Goal: Transaction & Acquisition: Purchase product/service

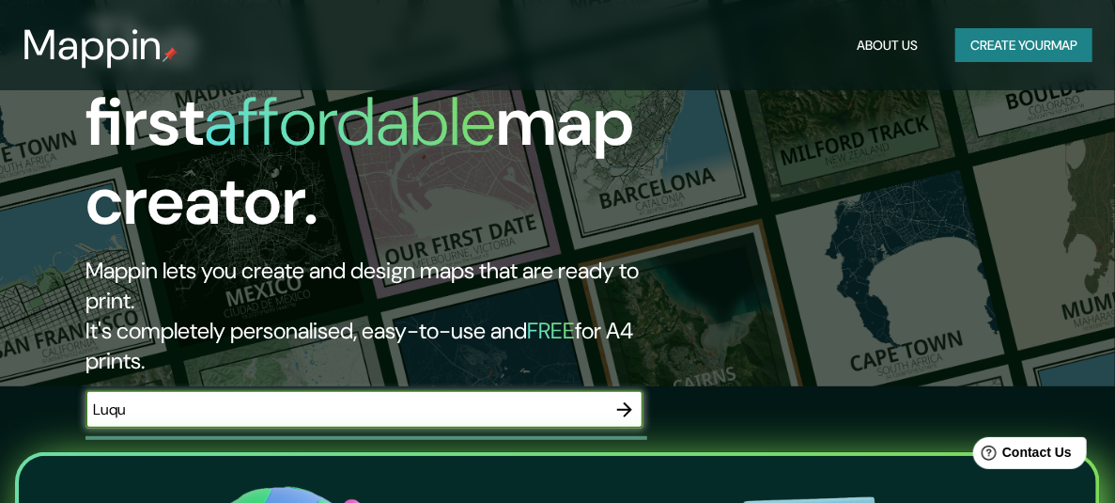
type input "Luque"
click at [627, 398] on icon "button" at bounding box center [625, 409] width 23 height 23
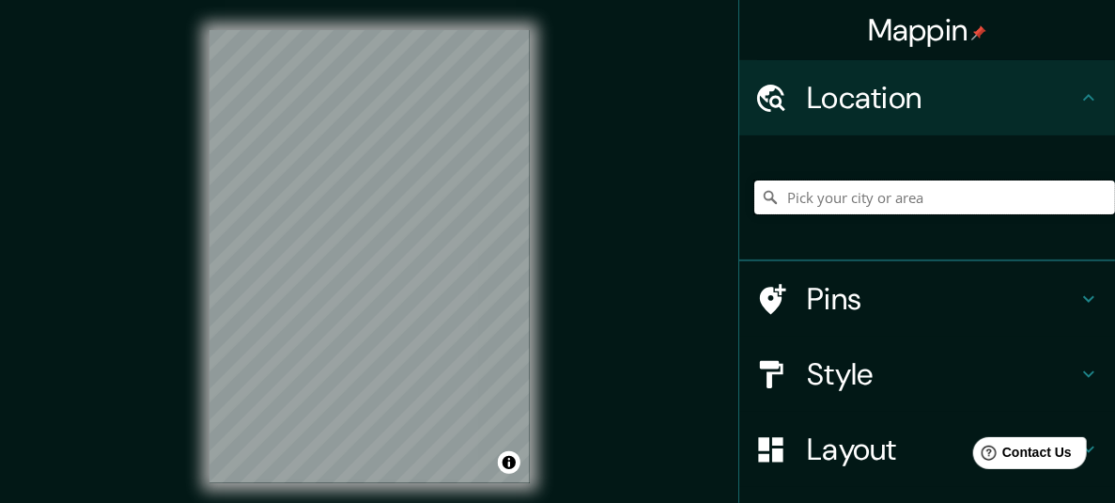
click at [962, 195] on input "Pick your city or area" at bounding box center [935, 197] width 361 height 34
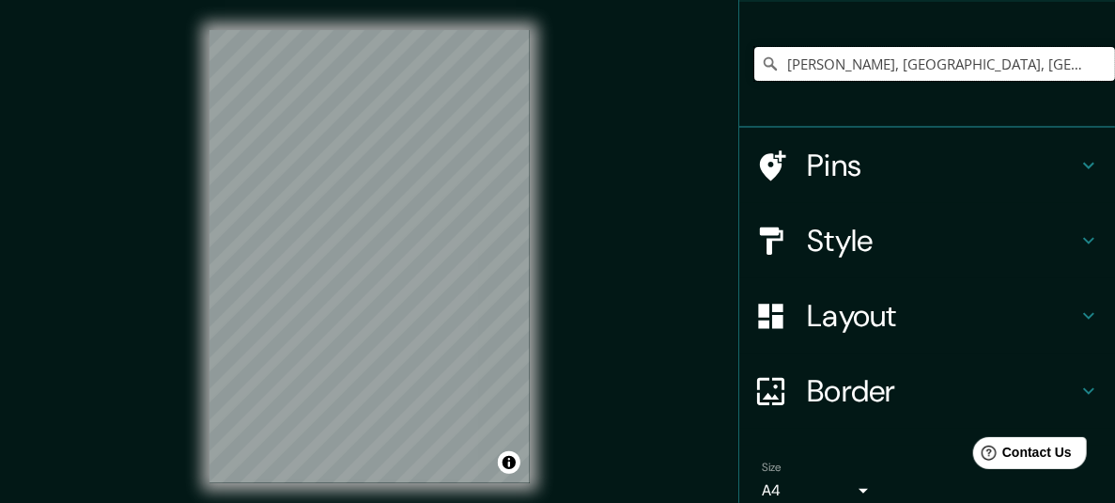
scroll to position [135, 0]
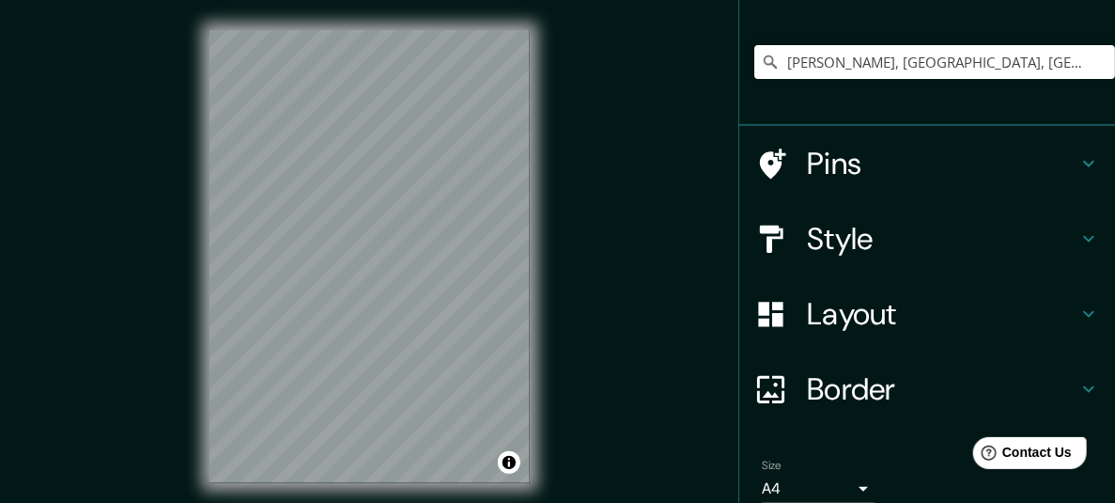
click at [895, 320] on h4 "Layout" at bounding box center [942, 314] width 271 height 38
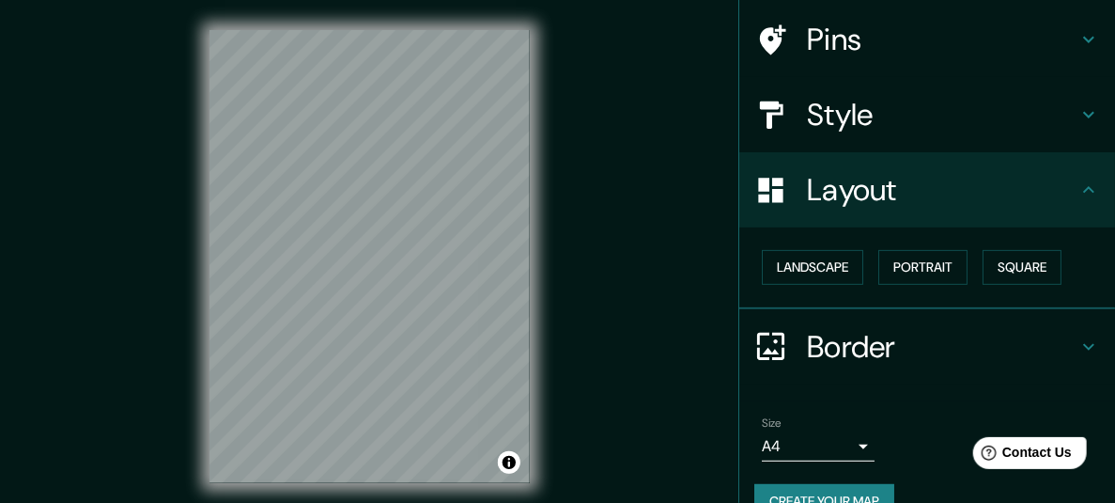
scroll to position [171, 0]
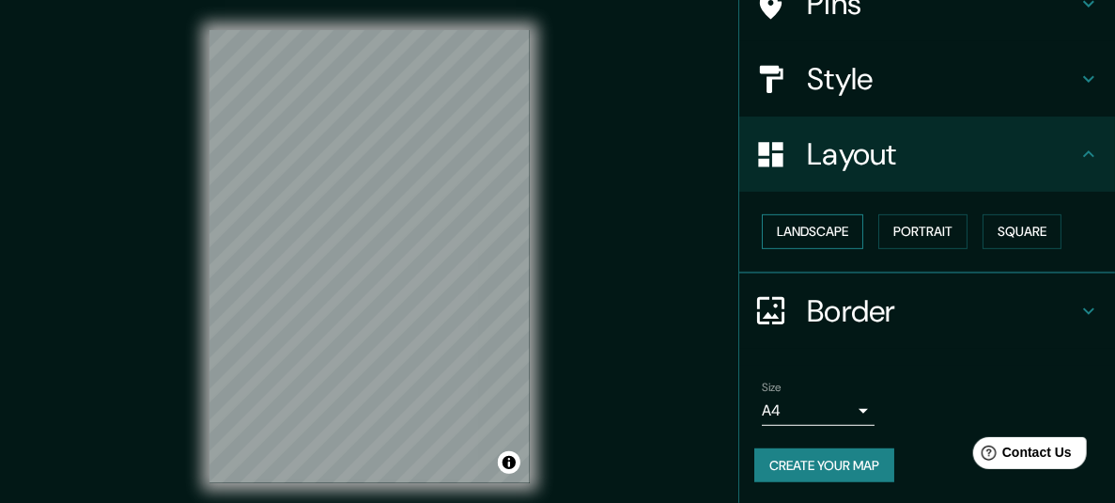
click at [798, 234] on button "Landscape" at bounding box center [812, 231] width 101 height 35
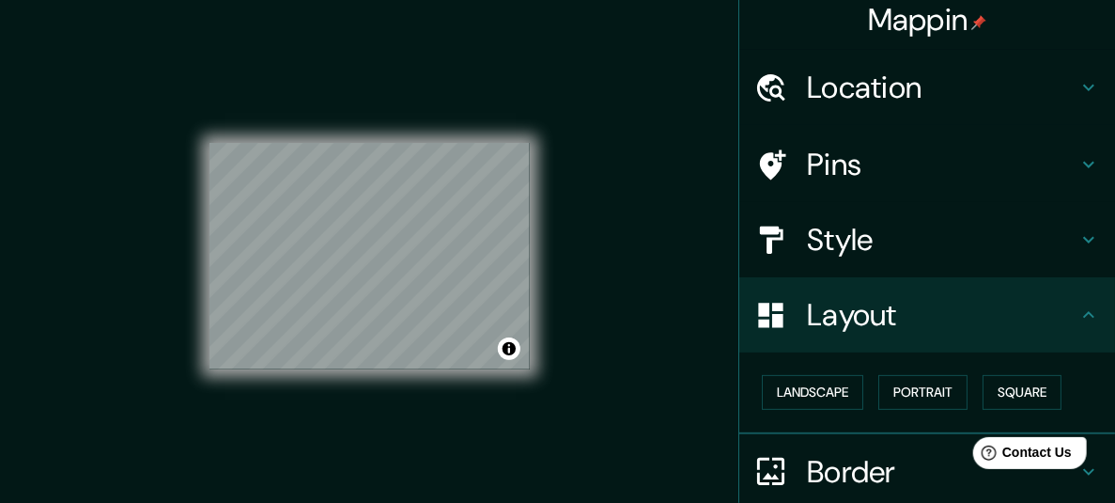
scroll to position [0, 0]
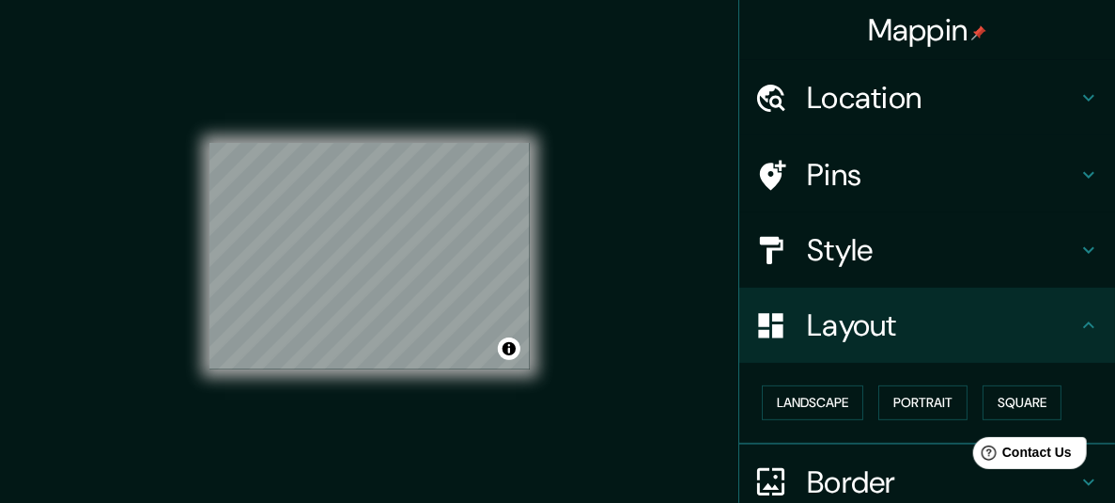
click at [854, 92] on h4 "Location" at bounding box center [942, 98] width 271 height 38
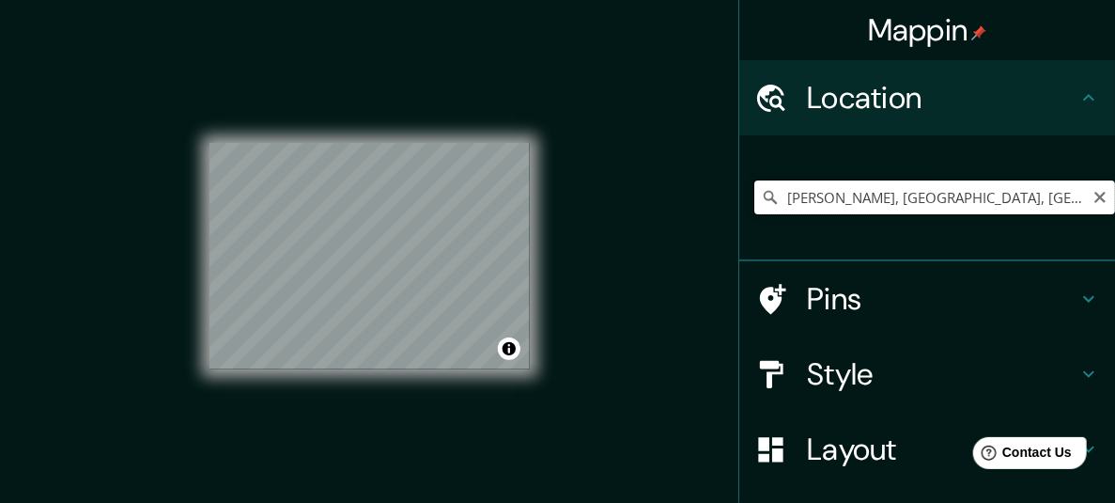
click at [863, 194] on input "[PERSON_NAME], [GEOGRAPHIC_DATA], [GEOGRAPHIC_DATA]" at bounding box center [935, 197] width 361 height 34
drag, startPoint x: 1056, startPoint y: 196, endPoint x: 933, endPoint y: 196, distance: 123.1
click at [933, 196] on input "[PERSON_NAME], [GEOGRAPHIC_DATA], [GEOGRAPHIC_DATA]" at bounding box center [935, 197] width 361 height 34
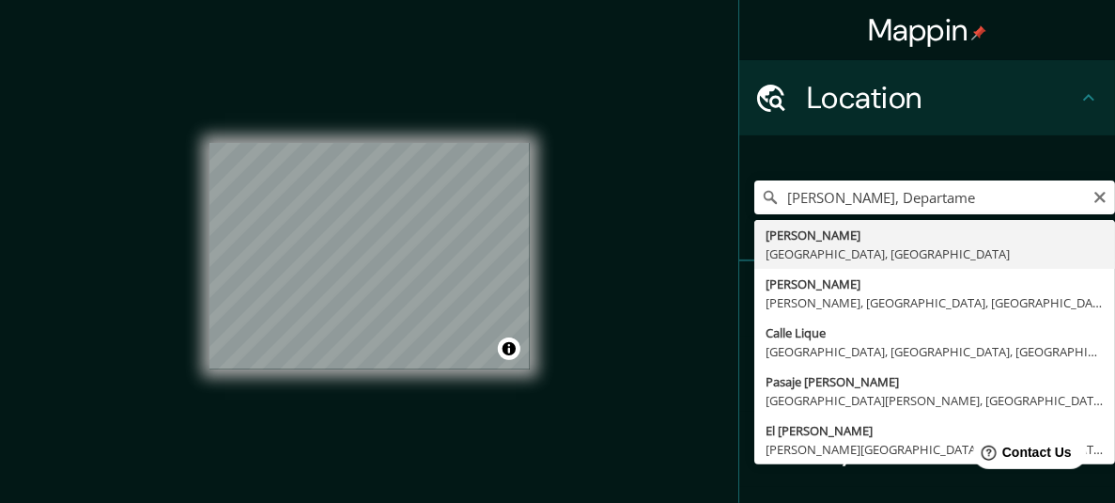
type input "[PERSON_NAME], [GEOGRAPHIC_DATA], [GEOGRAPHIC_DATA]"
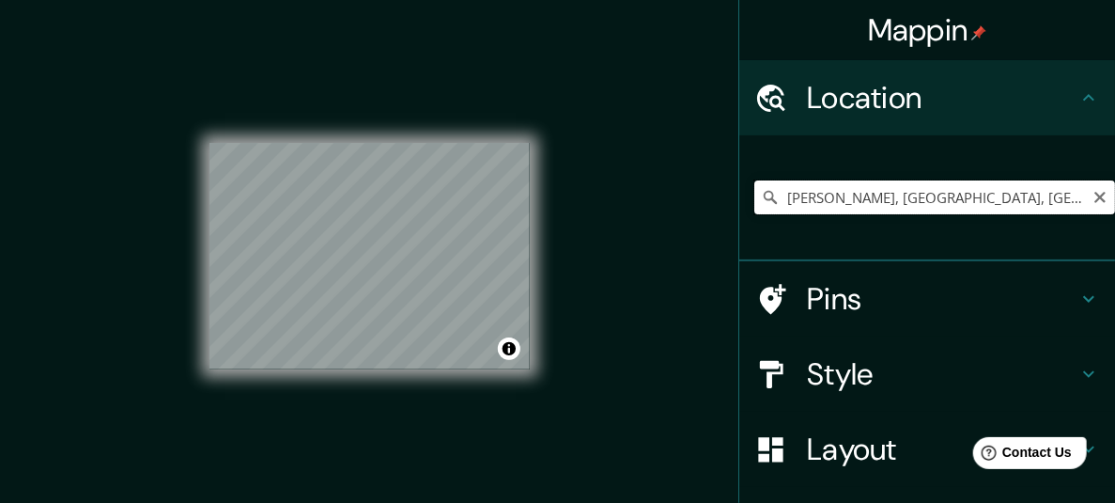
click at [1021, 192] on input "[PERSON_NAME], [GEOGRAPHIC_DATA], [GEOGRAPHIC_DATA]" at bounding box center [935, 197] width 361 height 34
click at [761, 195] on icon at bounding box center [770, 197] width 19 height 19
click at [976, 202] on input "[PERSON_NAME], [GEOGRAPHIC_DATA], [GEOGRAPHIC_DATA]" at bounding box center [935, 197] width 361 height 34
click at [1095, 197] on icon "Clear" at bounding box center [1100, 197] width 11 height 11
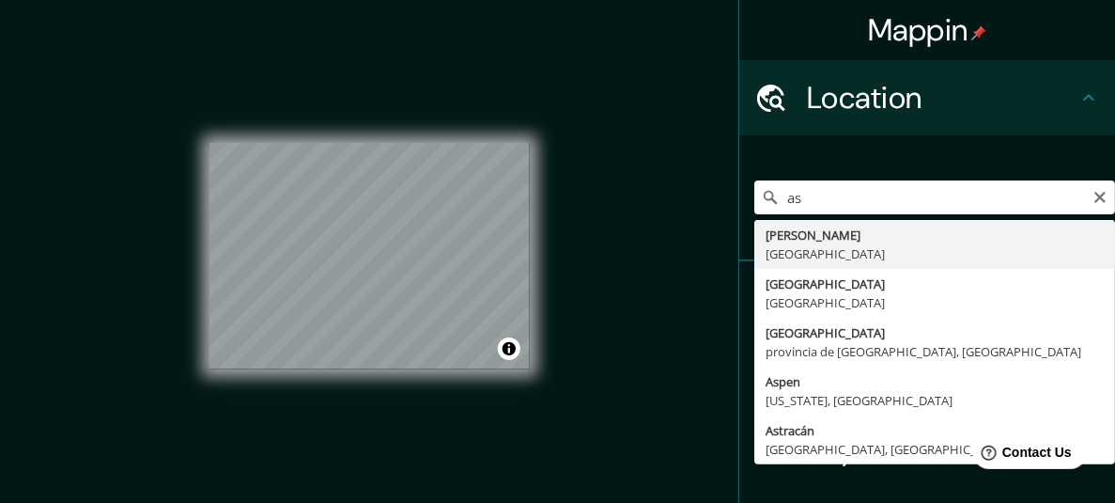
type input "Asunción, Paraguay"
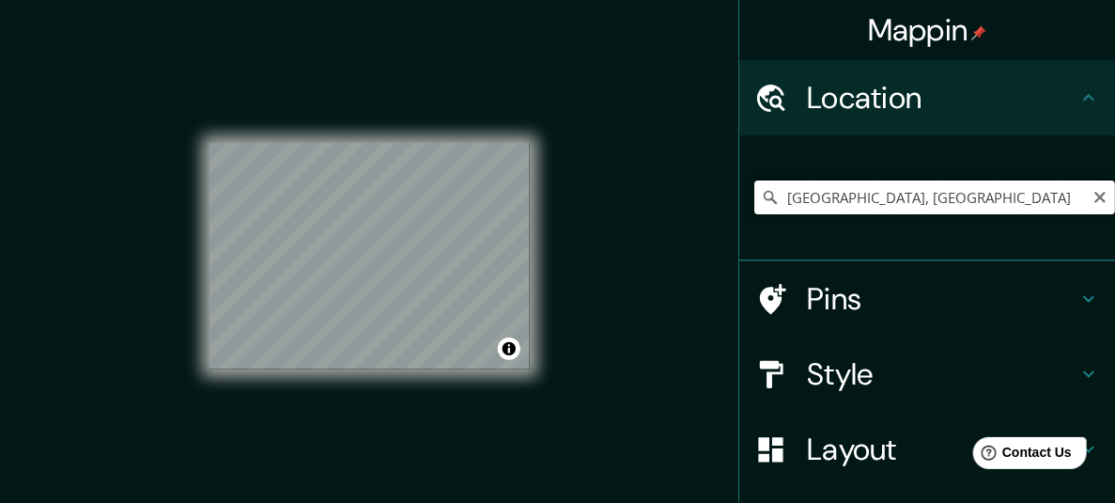
click at [862, 204] on input "Asunción, Paraguay" at bounding box center [935, 197] width 361 height 34
click at [1093, 198] on icon "Clear" at bounding box center [1100, 197] width 15 height 15
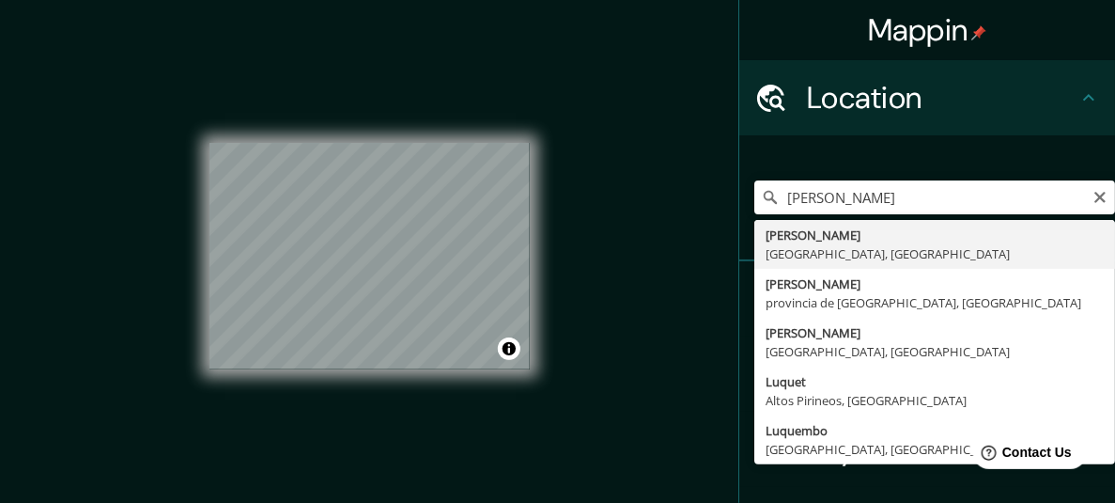
type input "Luque, Departamento Central, Paraguay"
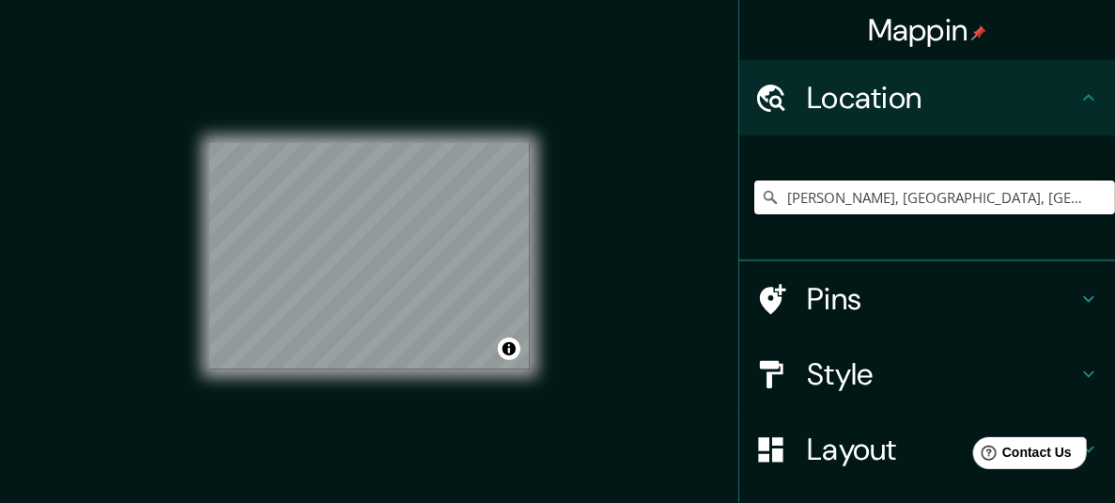
scroll to position [142, 0]
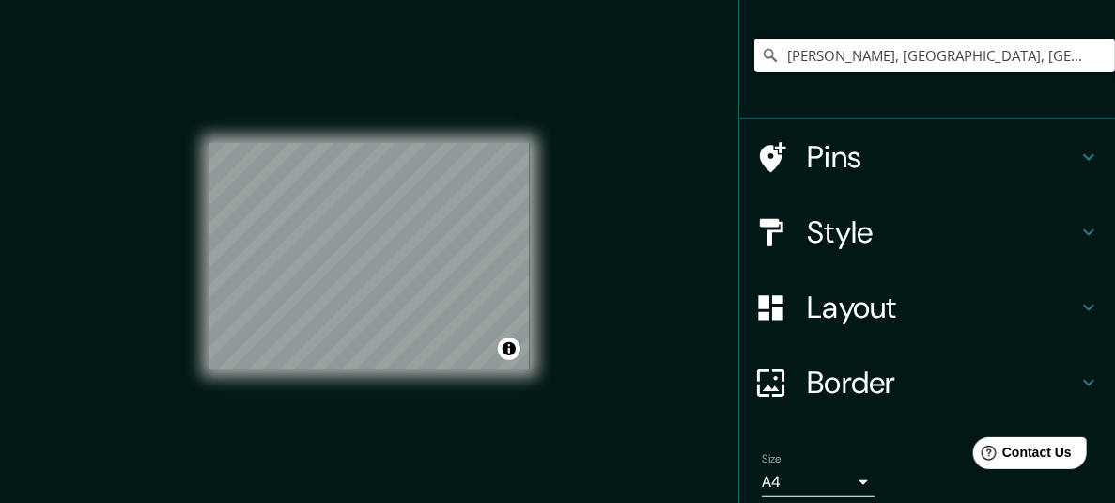
click at [817, 242] on h4 "Style" at bounding box center [942, 232] width 271 height 38
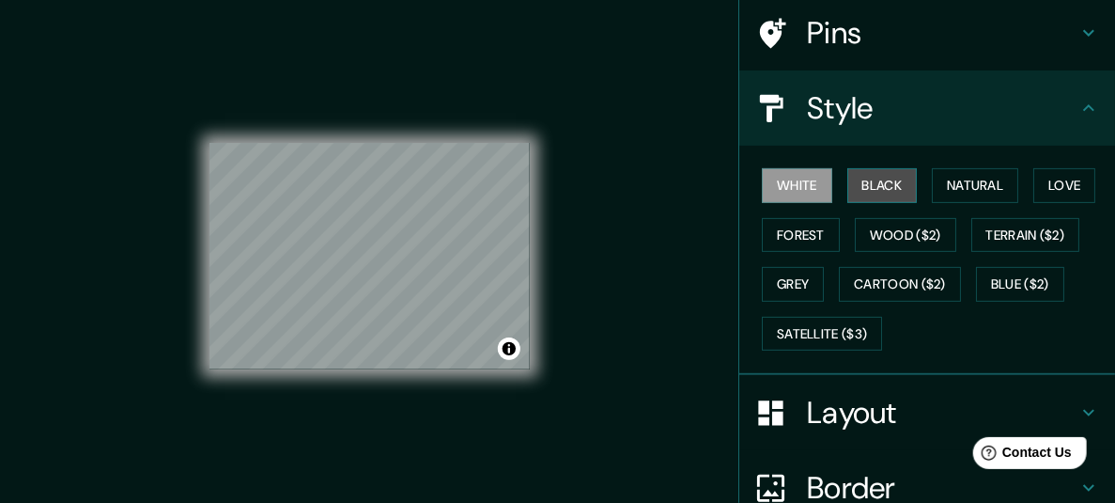
click at [848, 186] on button "Black" at bounding box center [883, 185] width 70 height 35
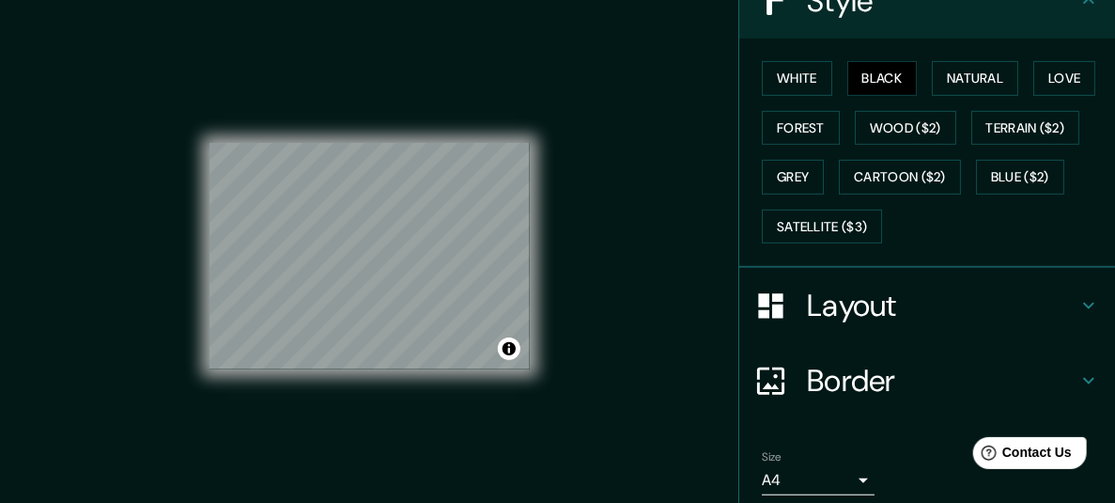
scroll to position [317, 0]
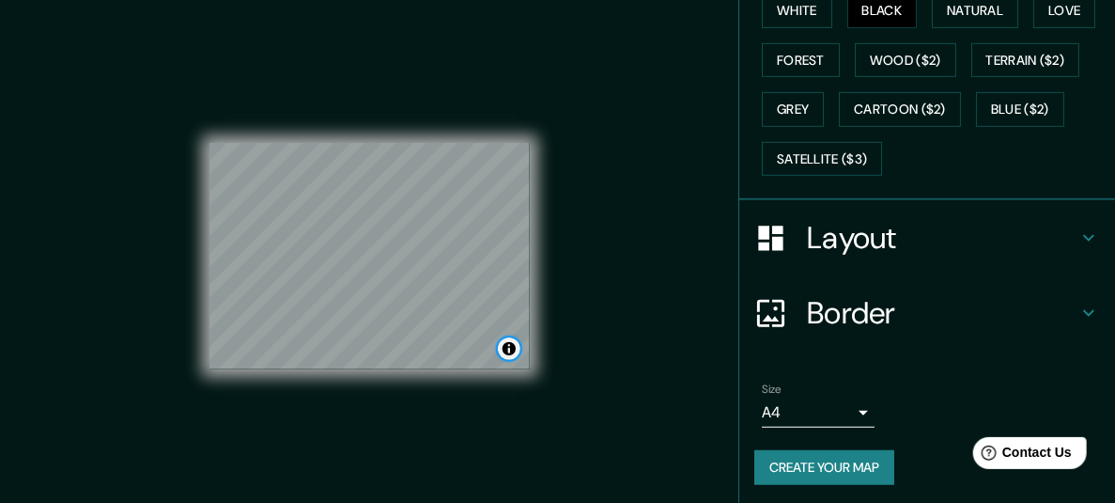
click at [507, 351] on button "Toggle attribution" at bounding box center [509, 348] width 23 height 23
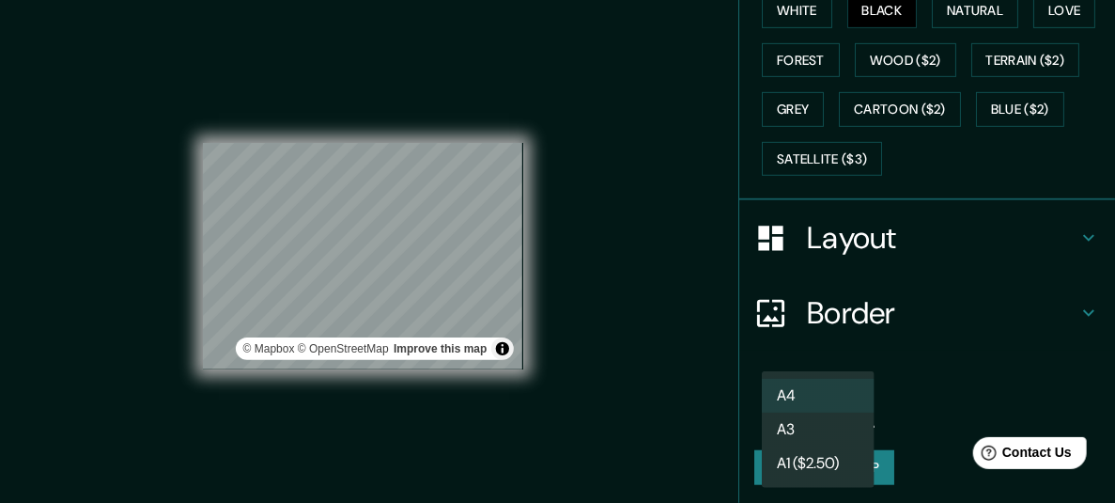
click at [822, 406] on body "Mappin Location Luque, Departamento Central, Paraguay Pins Style White Black Na…" at bounding box center [557, 251] width 1115 height 503
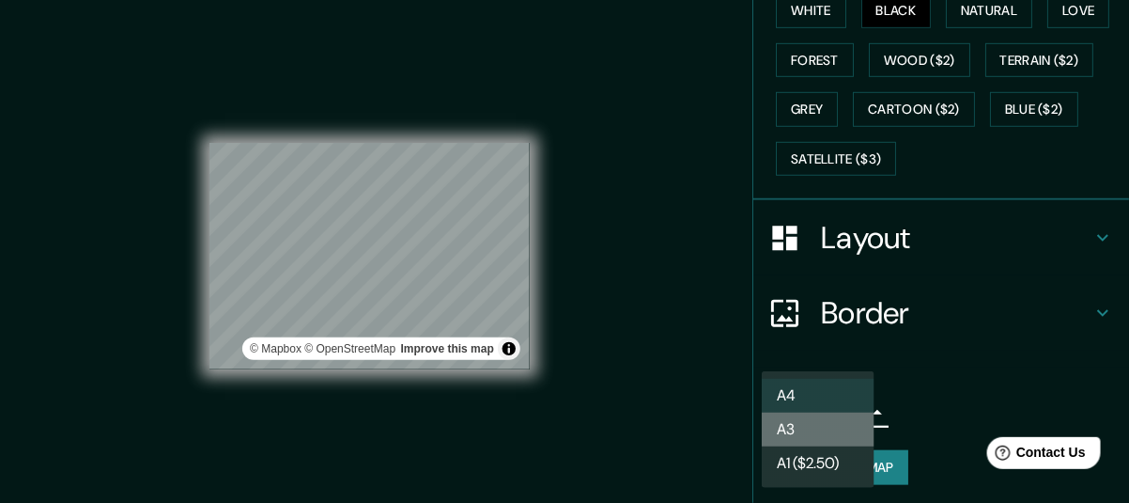
click at [800, 426] on li "A3" at bounding box center [818, 430] width 113 height 34
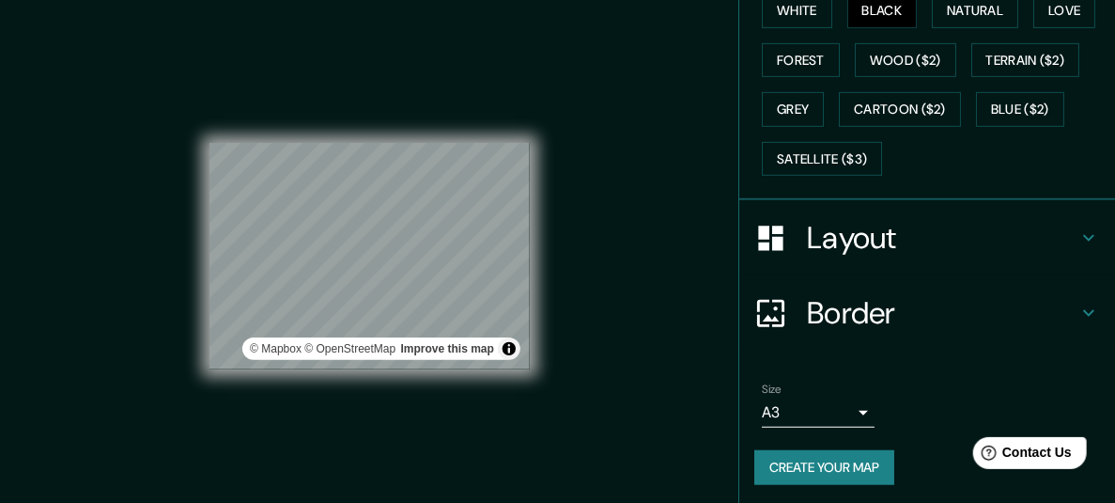
click at [800, 426] on li "A3" at bounding box center [818, 426] width 85 height 19
click at [392, 295] on div at bounding box center [399, 287] width 15 height 15
click at [370, 143] on div at bounding box center [370, 143] width 320 height 0
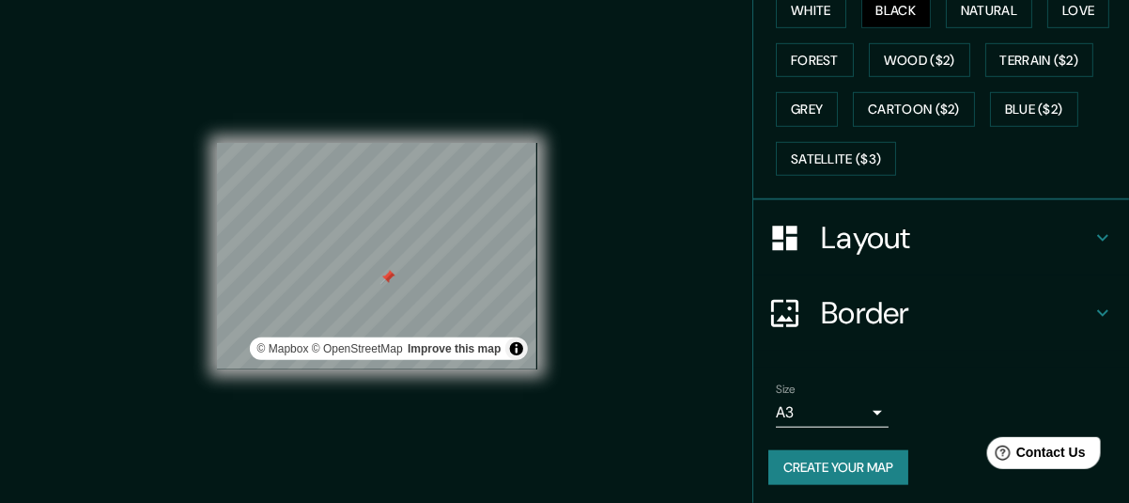
click at [789, 418] on body "Mappin Location Luque, Departamento Central, Paraguay Pins Style White Black Na…" at bounding box center [564, 251] width 1129 height 503
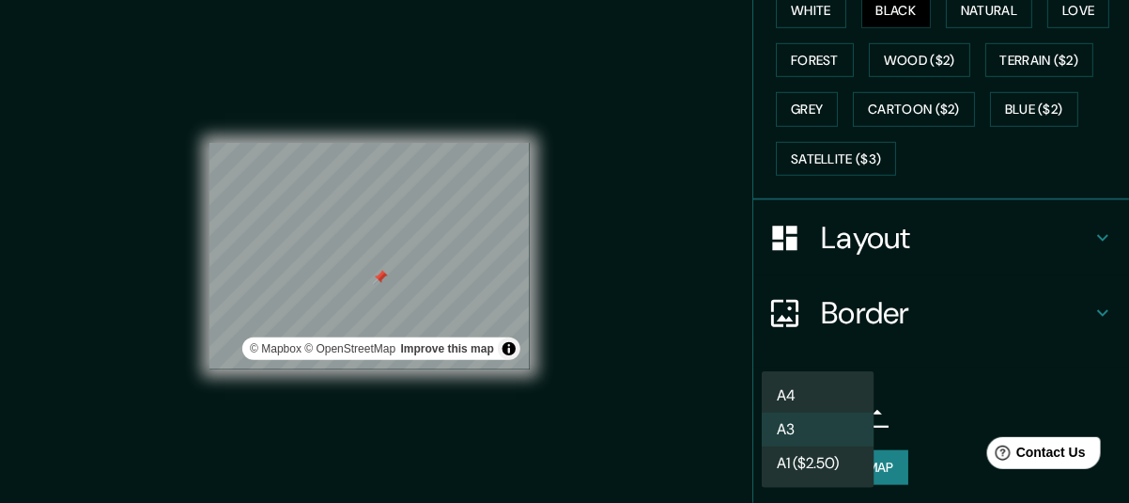
click at [786, 392] on li "A4" at bounding box center [818, 396] width 113 height 34
type input "single"
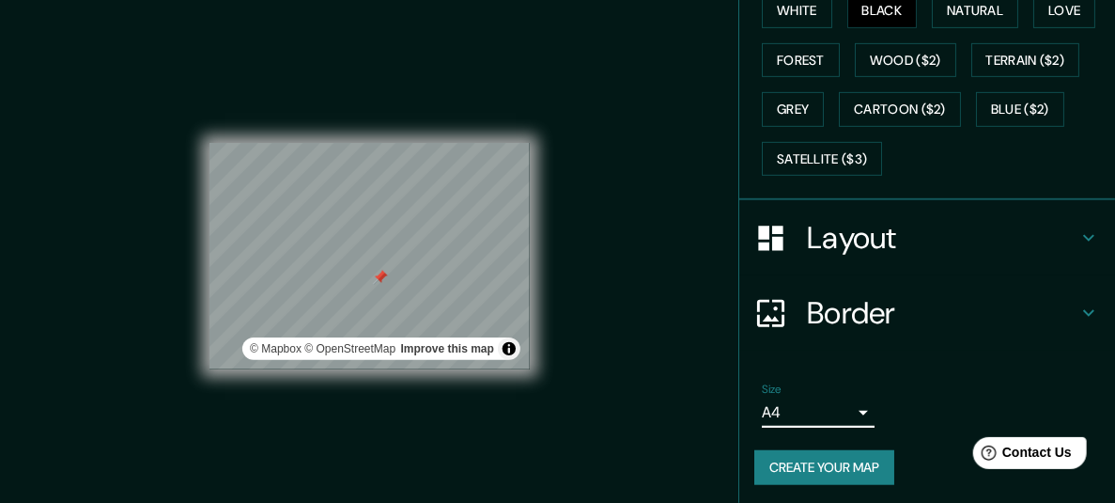
click at [810, 463] on button "Create your map" at bounding box center [825, 467] width 140 height 35
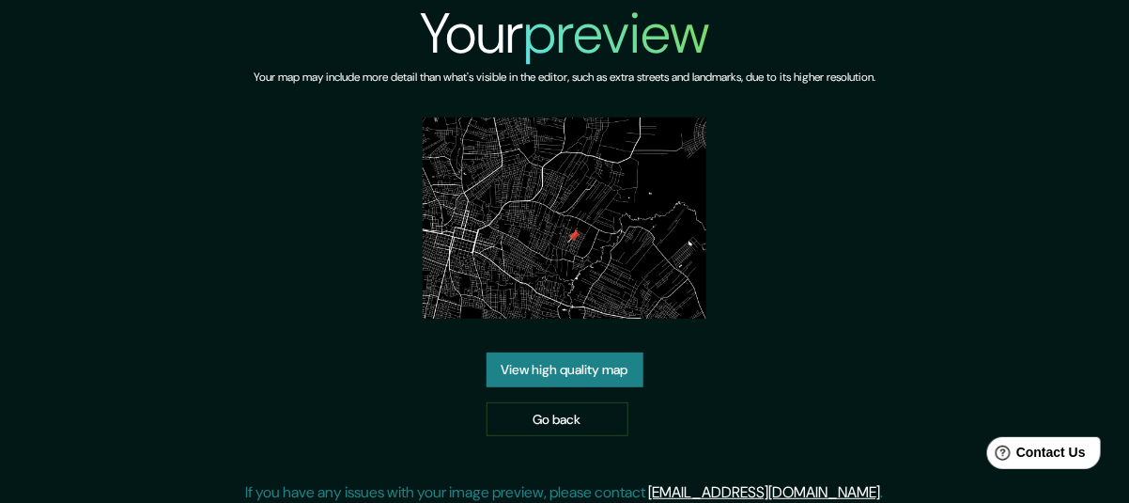
click at [578, 352] on link "View high quality map" at bounding box center [565, 369] width 157 height 35
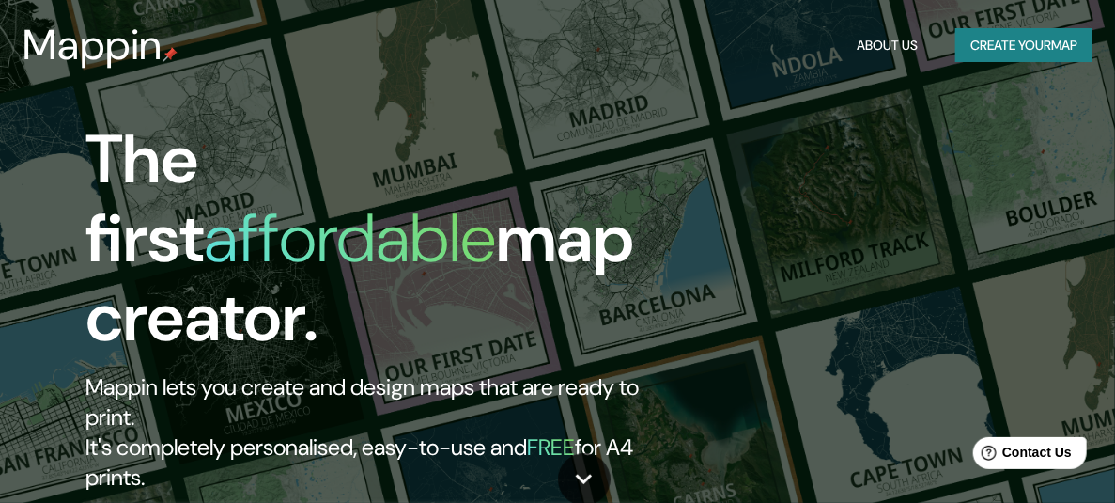
type input "luque"
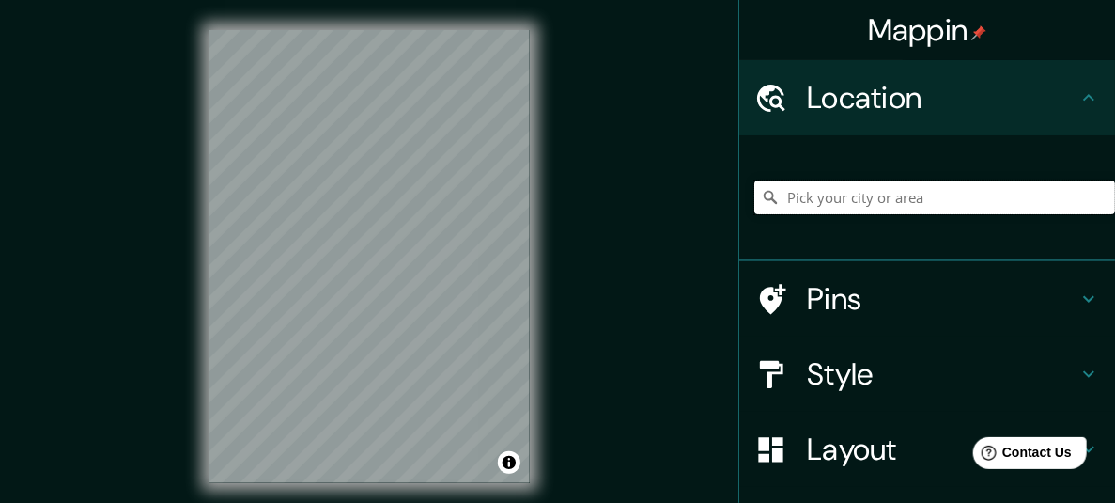
click at [831, 196] on input "Pick your city or area" at bounding box center [935, 197] width 361 height 34
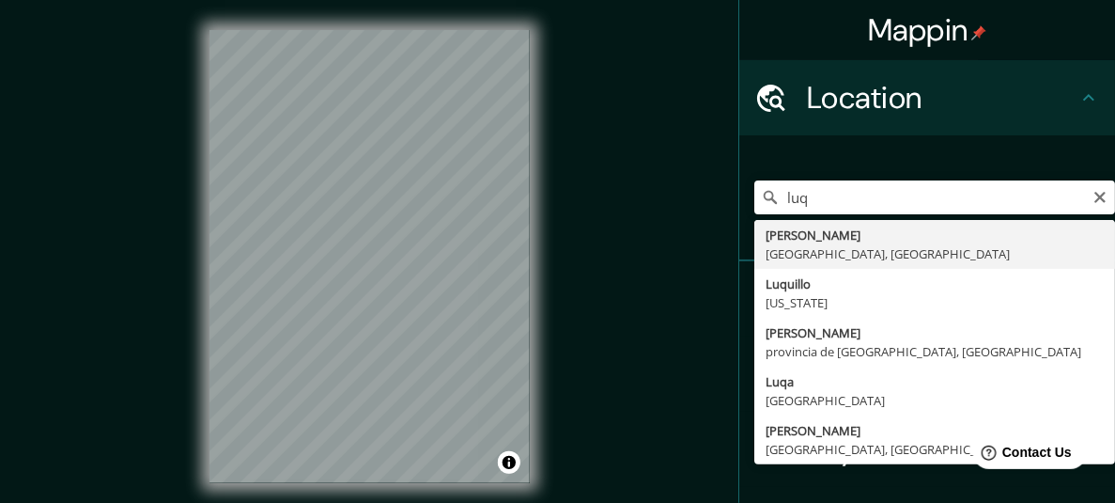
type input "Luque, Departamento Central, Paraguay"
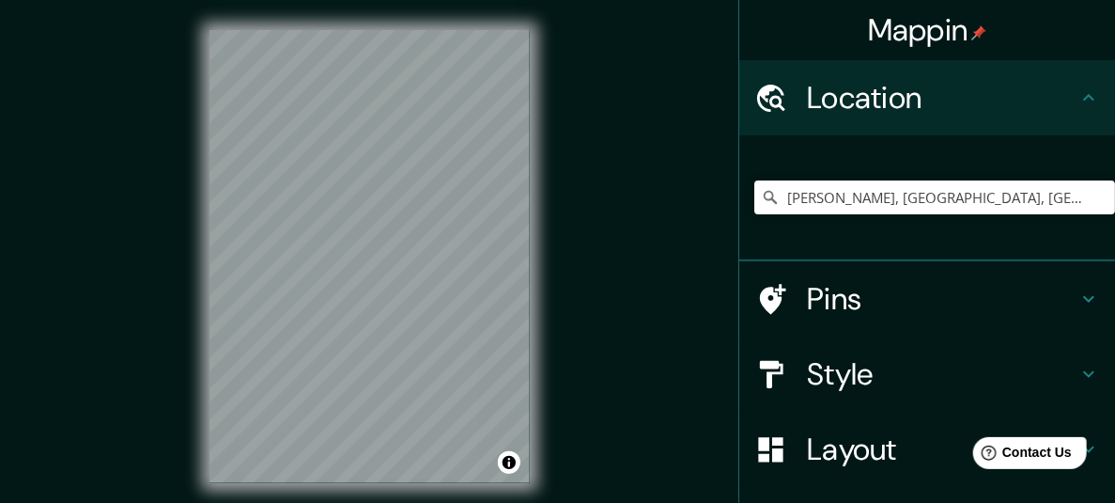
scroll to position [182, 0]
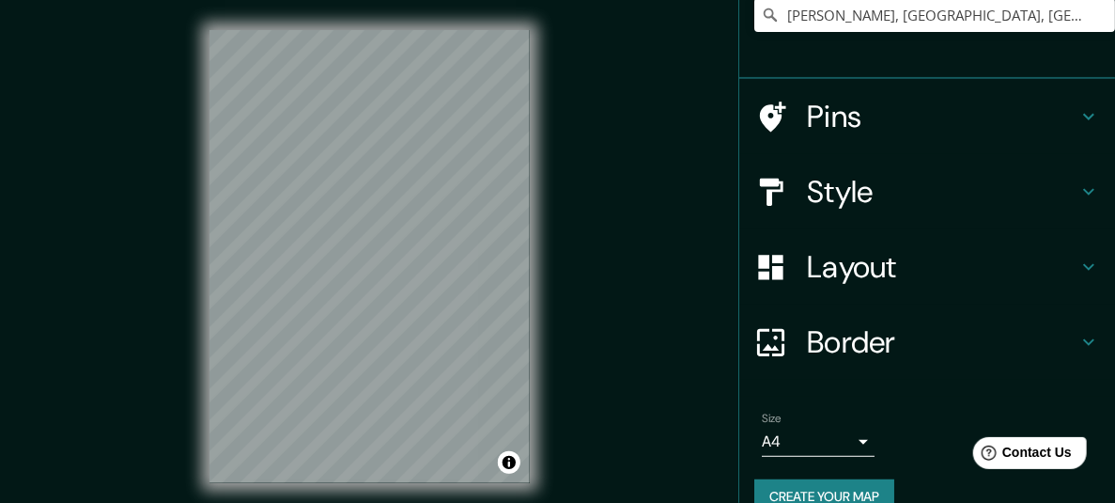
click at [810, 200] on h4 "Style" at bounding box center [942, 192] width 271 height 38
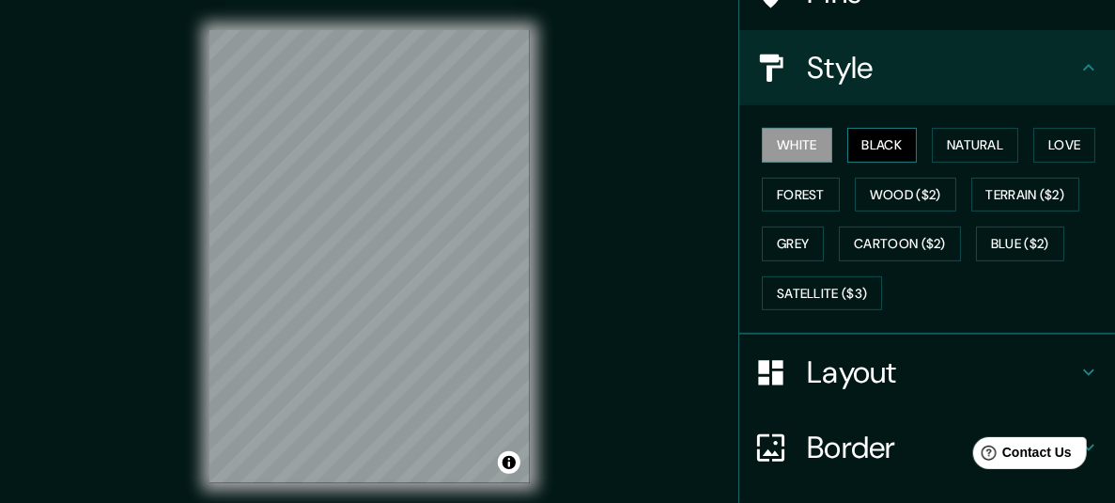
click at [869, 147] on button "Black" at bounding box center [883, 145] width 70 height 35
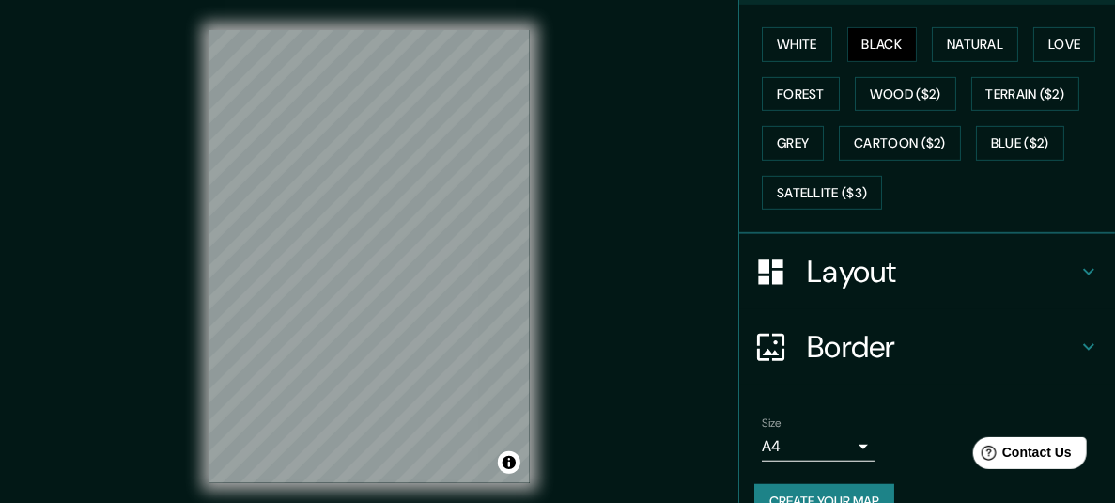
scroll to position [286, 0]
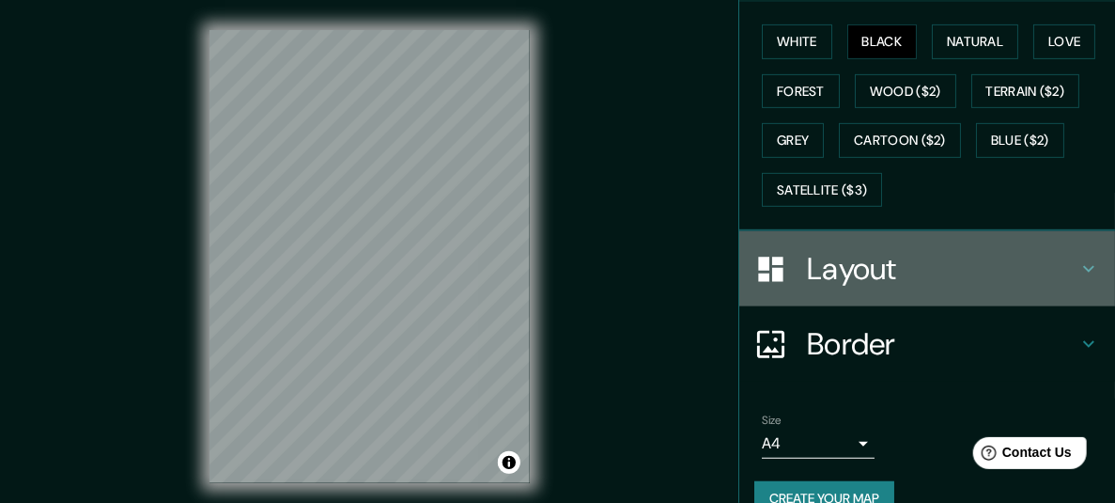
click at [903, 278] on h4 "Layout" at bounding box center [942, 269] width 271 height 38
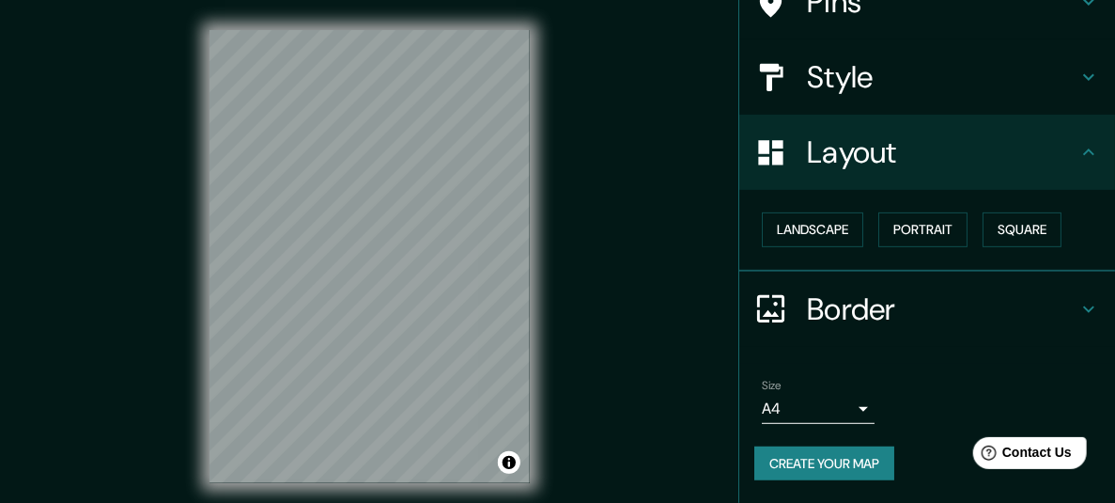
scroll to position [171, 0]
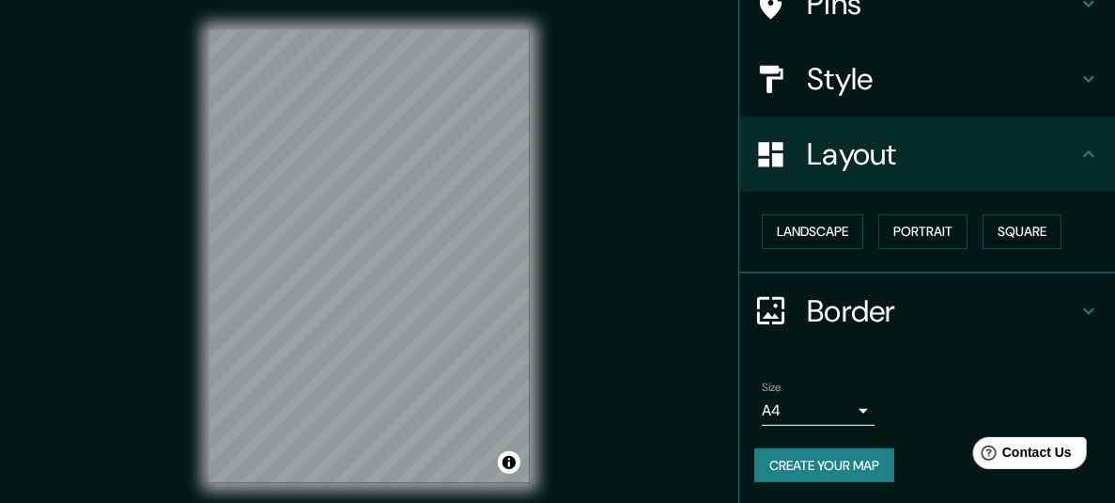
drag, startPoint x: 903, startPoint y: 278, endPoint x: 881, endPoint y: 337, distance: 63.0
click at [881, 337] on div "Border" at bounding box center [928, 310] width 376 height 75
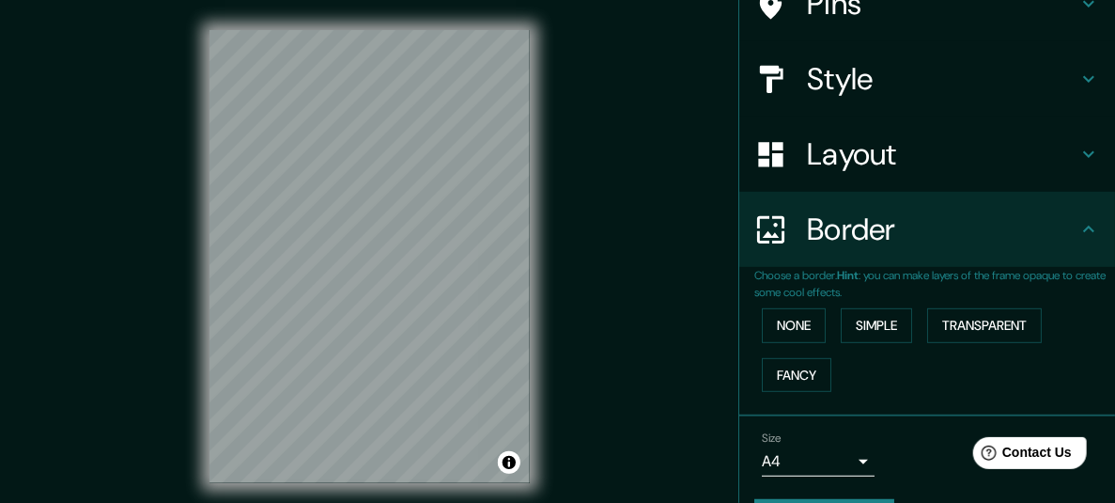
click at [862, 102] on div "Style" at bounding box center [928, 78] width 376 height 75
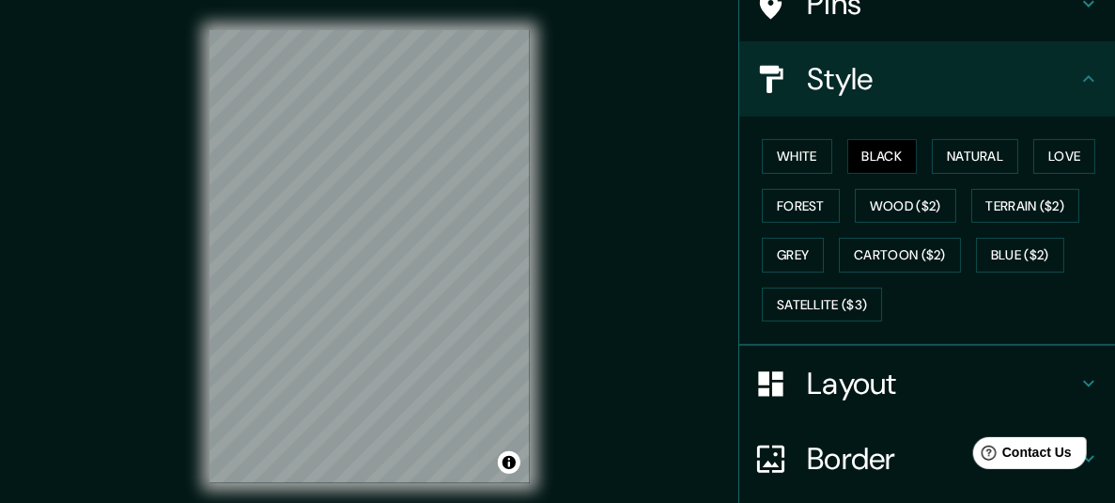
scroll to position [133, 0]
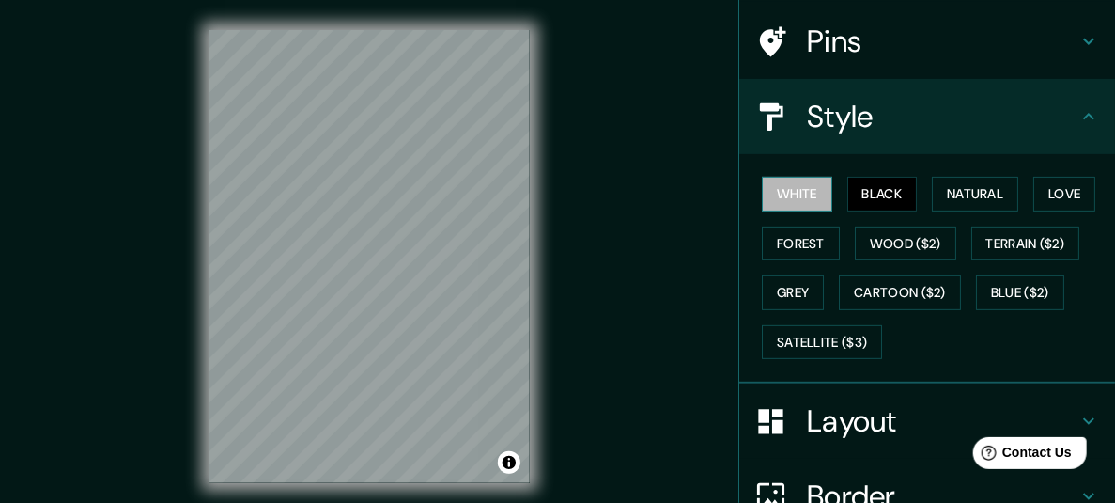
click at [776, 186] on button "White" at bounding box center [797, 194] width 70 height 35
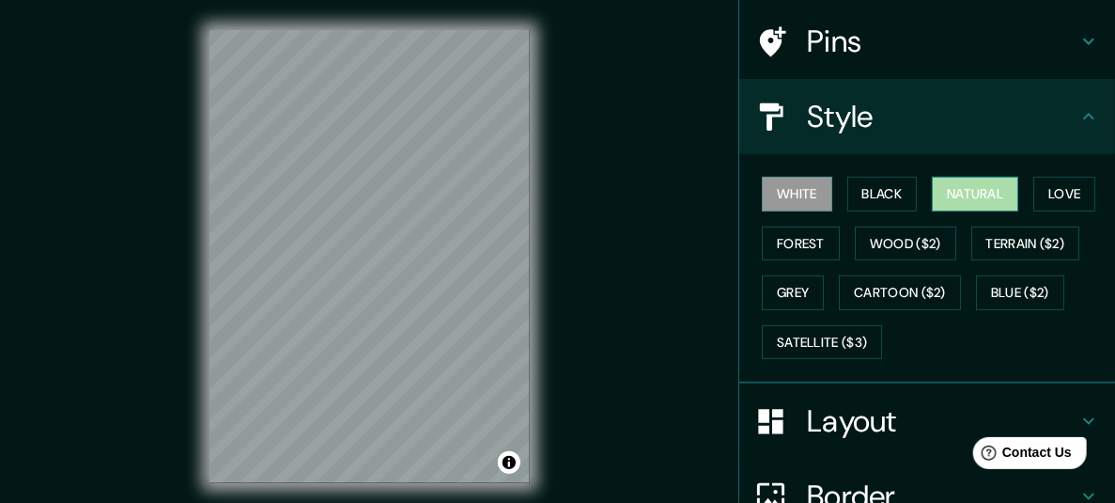
click at [946, 202] on button "Natural" at bounding box center [975, 194] width 86 height 35
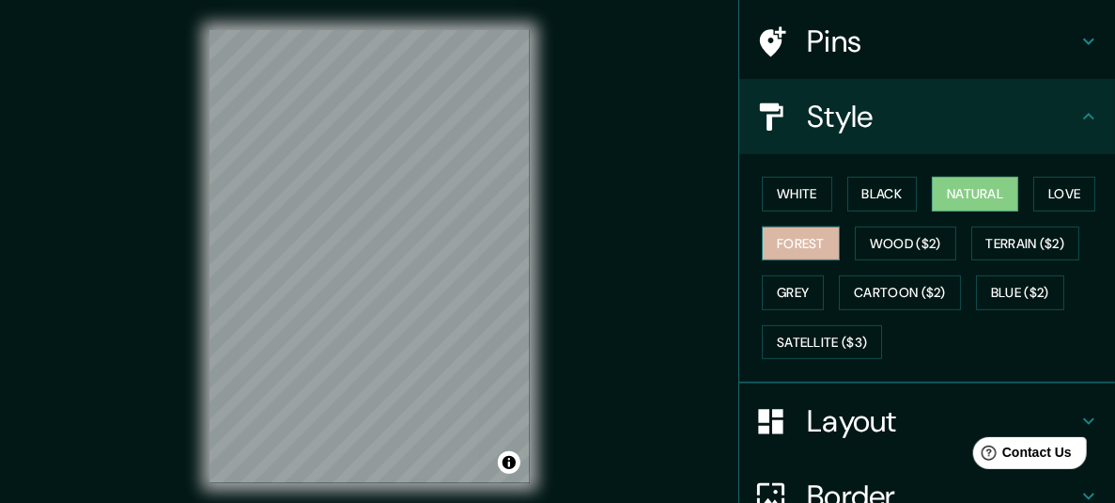
click at [794, 244] on button "Forest" at bounding box center [801, 243] width 78 height 35
click at [954, 201] on button "Natural" at bounding box center [975, 194] width 86 height 35
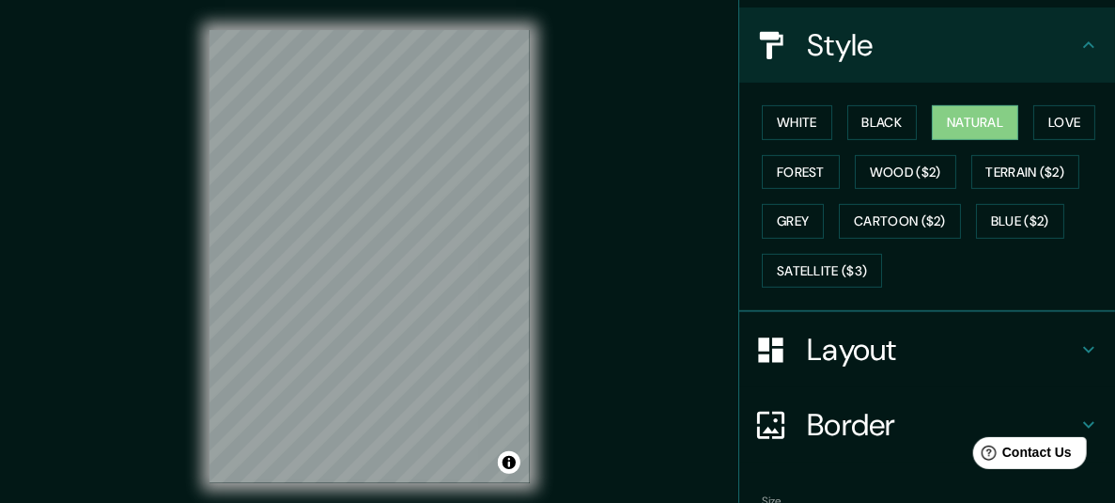
scroll to position [317, 0]
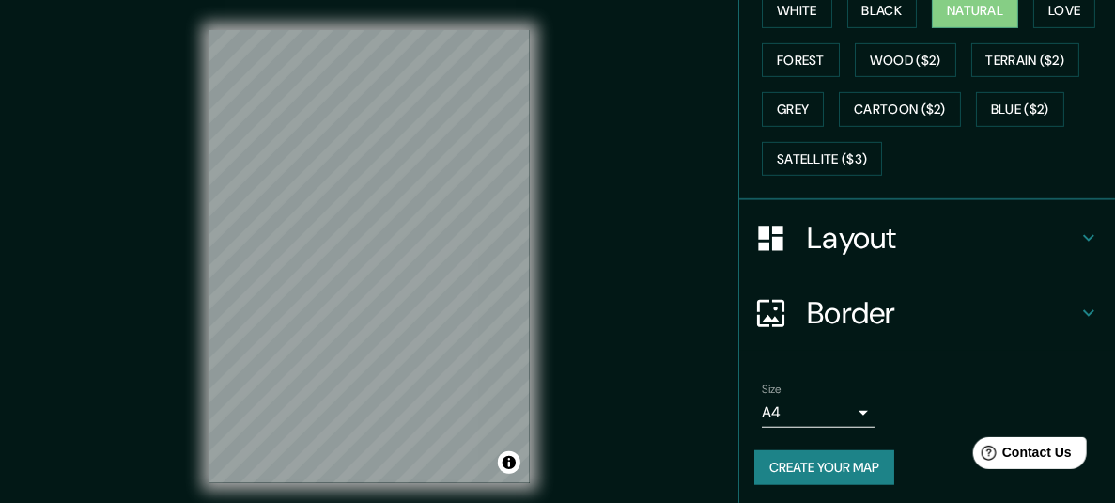
click at [767, 407] on body "Mappin Location Luque, Departamento Central, Paraguay Pins Style White Black Na…" at bounding box center [557, 251] width 1115 height 503
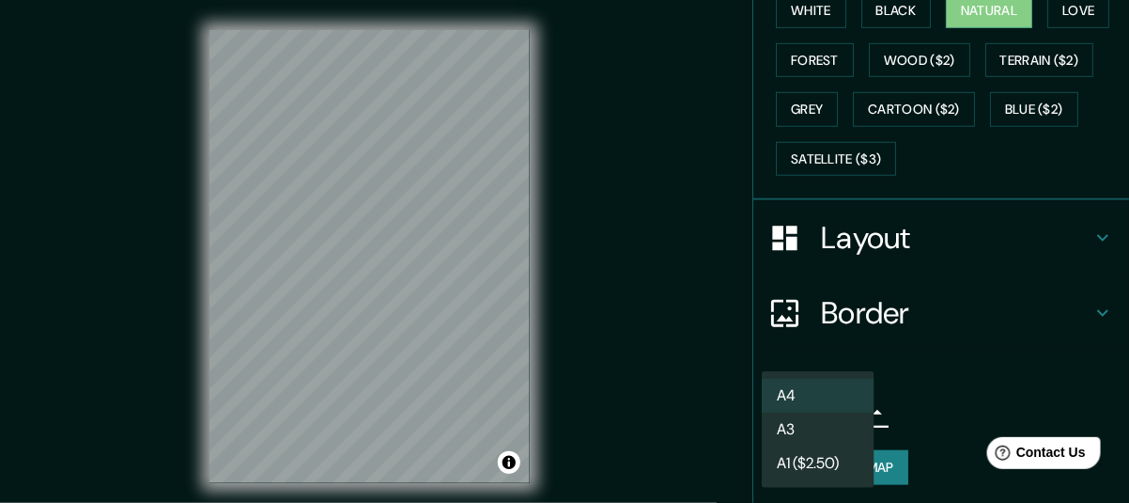
click at [771, 397] on li "A4" at bounding box center [818, 396] width 113 height 34
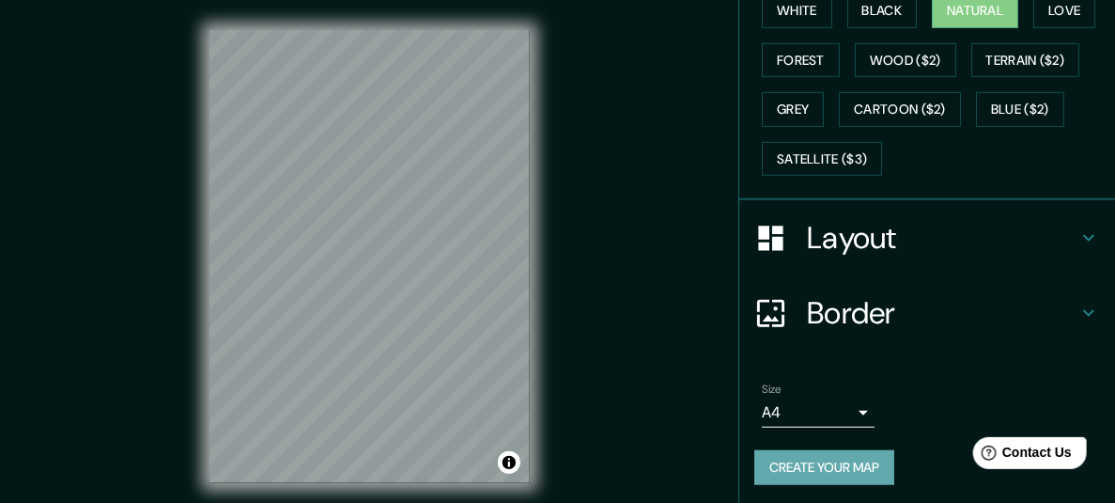
click at [805, 470] on button "Create your map" at bounding box center [825, 467] width 140 height 35
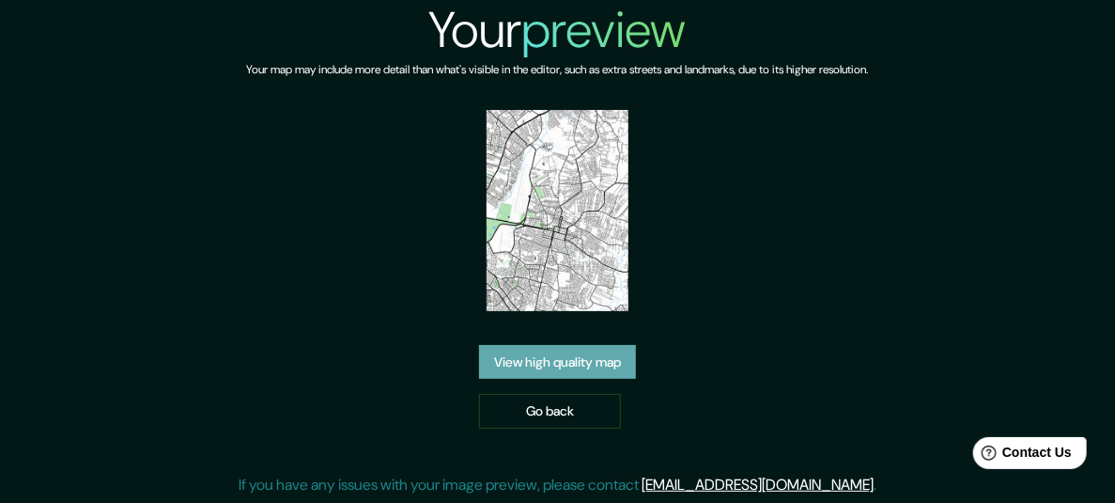
click at [551, 374] on link "View high quality map" at bounding box center [557, 362] width 157 height 35
click at [520, 372] on link "View high quality map" at bounding box center [557, 362] width 157 height 35
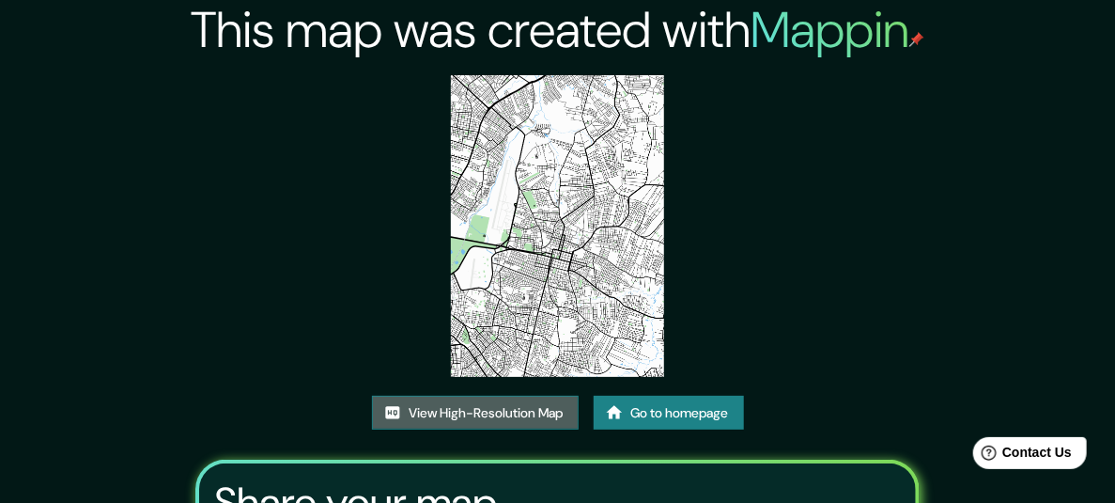
click at [489, 419] on link "View High-Resolution Map" at bounding box center [475, 413] width 207 height 35
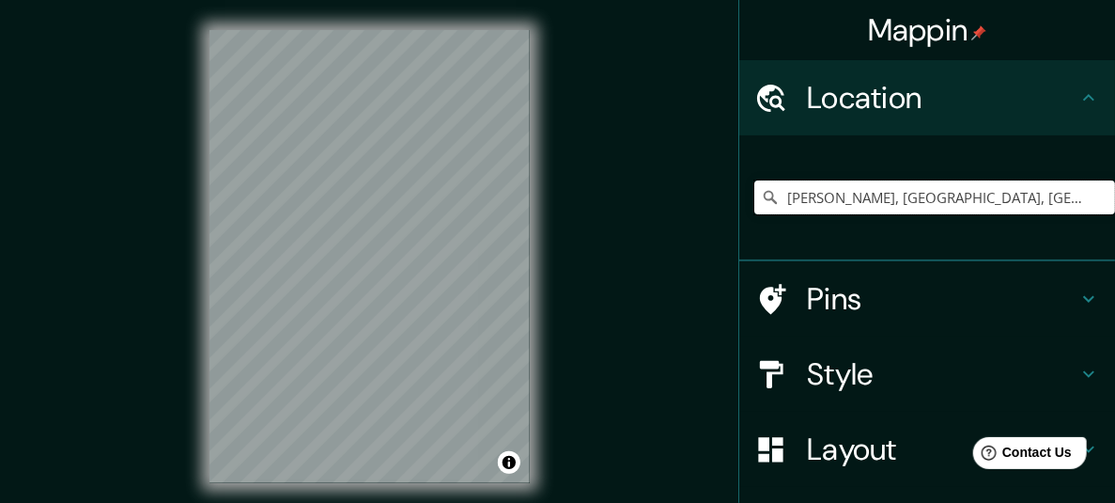
click at [804, 194] on input "[PERSON_NAME], [GEOGRAPHIC_DATA], [GEOGRAPHIC_DATA]" at bounding box center [935, 197] width 361 height 34
click at [983, 192] on input "[PERSON_NAME], [GEOGRAPHIC_DATA], [GEOGRAPHIC_DATA]" at bounding box center [935, 197] width 361 height 34
drag, startPoint x: 1045, startPoint y: 197, endPoint x: 827, endPoint y: 201, distance: 218.0
click at [827, 201] on input "[PERSON_NAME], [GEOGRAPHIC_DATA], [GEOGRAPHIC_DATA]" at bounding box center [935, 197] width 361 height 34
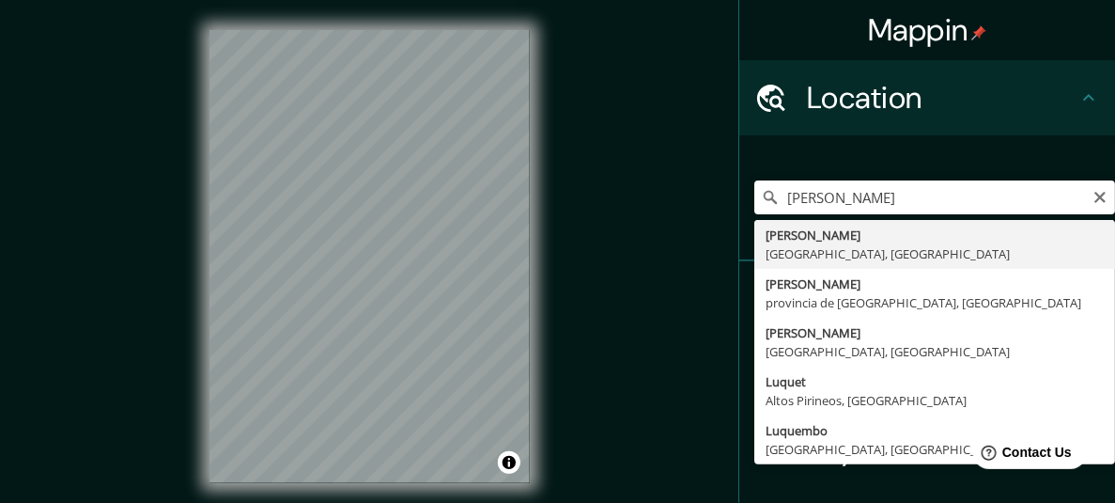
type input "[PERSON_NAME], [GEOGRAPHIC_DATA], [GEOGRAPHIC_DATA]"
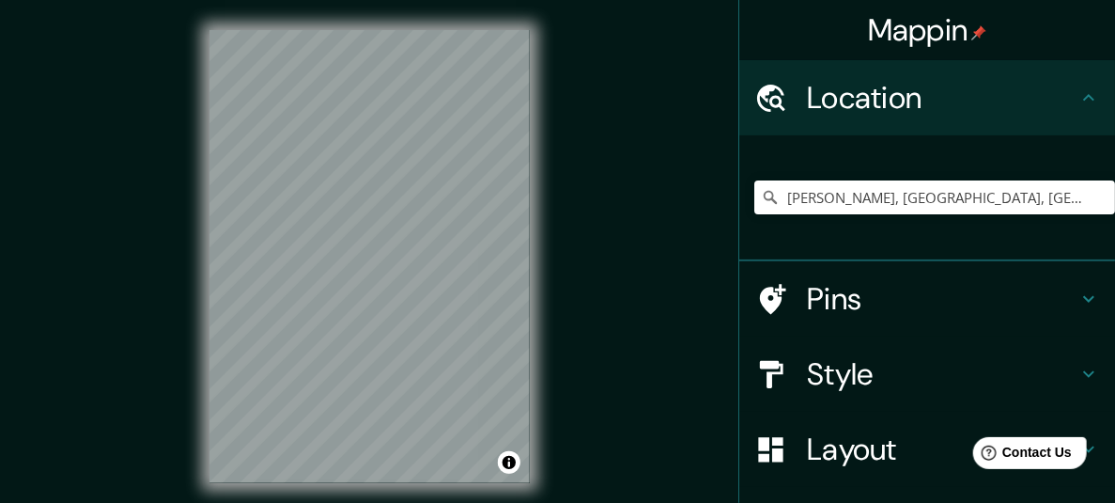
click at [715, 302] on div "Mappin Location [GEOGRAPHIC_DATA], [GEOGRAPHIC_DATA], [GEOGRAPHIC_DATA] Pins St…" at bounding box center [557, 271] width 1115 height 543
click at [580, 277] on div "Mappin Location [GEOGRAPHIC_DATA], [GEOGRAPHIC_DATA], [GEOGRAPHIC_DATA] Pins St…" at bounding box center [557, 271] width 1115 height 543
click at [396, 278] on div "Mappin Location [GEOGRAPHIC_DATA], [GEOGRAPHIC_DATA], [GEOGRAPHIC_DATA] Pins St…" at bounding box center [557, 271] width 1115 height 543
click at [851, 361] on h4 "Style" at bounding box center [942, 374] width 271 height 38
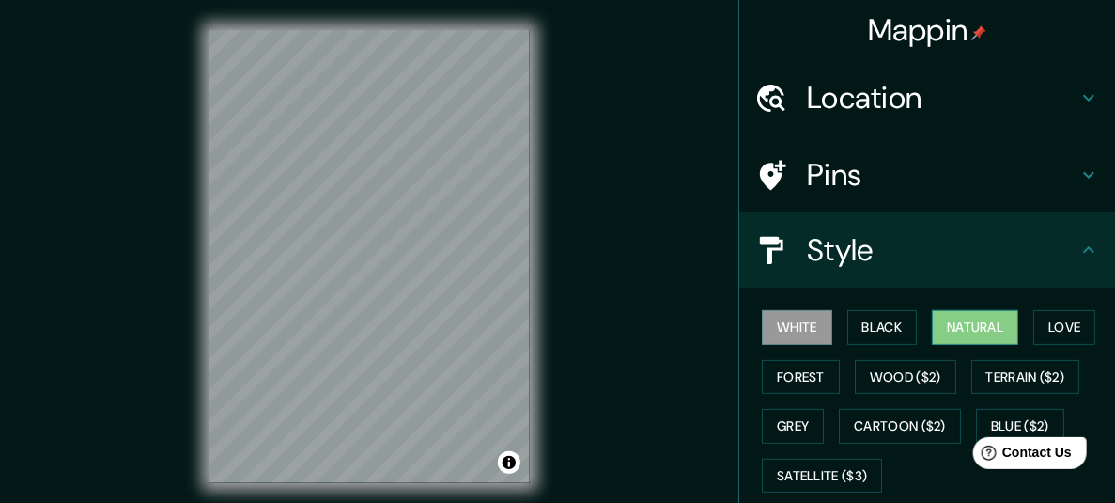
click at [940, 340] on button "Natural" at bounding box center [975, 327] width 86 height 35
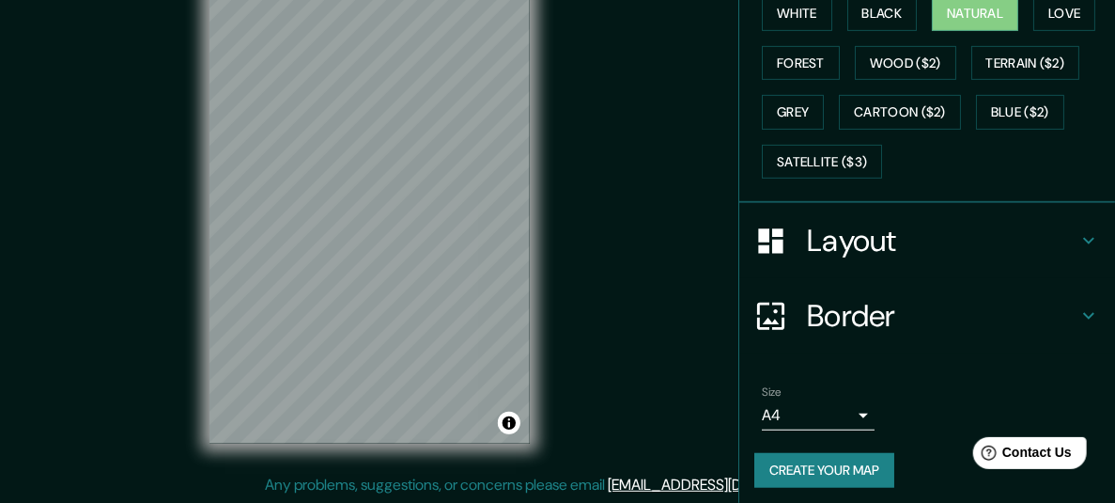
scroll to position [317, 0]
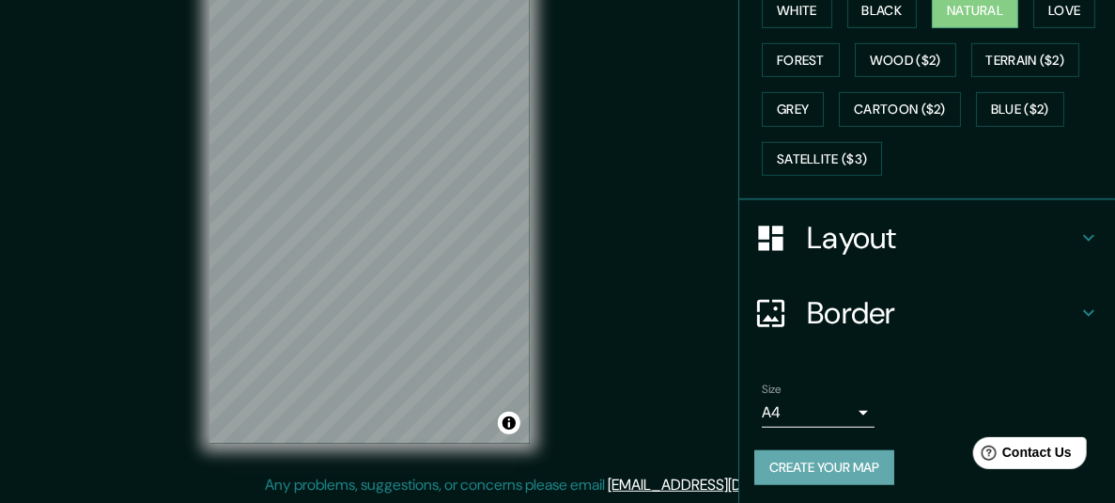
click at [803, 460] on button "Create your map" at bounding box center [825, 467] width 140 height 35
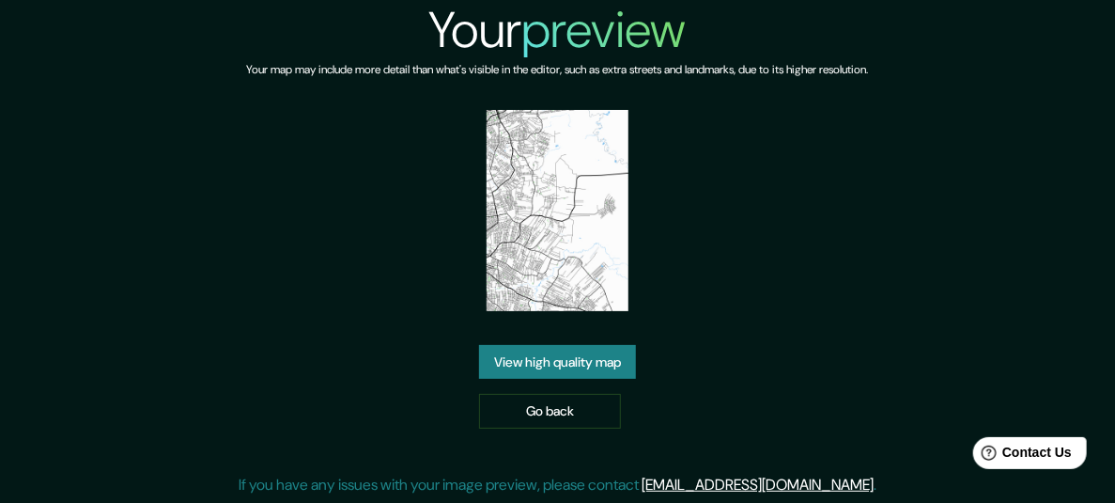
click at [530, 368] on link "View high quality map" at bounding box center [557, 362] width 157 height 35
